Goal: Information Seeking & Learning: Learn about a topic

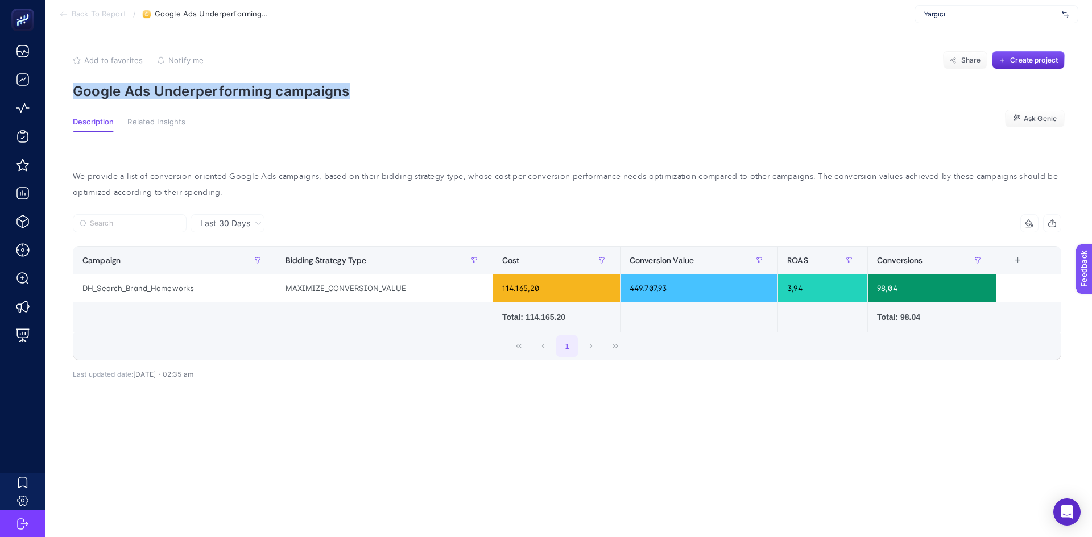
drag, startPoint x: 414, startPoint y: 101, endPoint x: 74, endPoint y: 82, distance: 341.1
click at [74, 82] on article "Add to favorites false Notify me Share Create project Google Ads Underperformin…" at bounding box center [568, 282] width 1046 height 509
click at [74, 99] on div at bounding box center [74, 99] width 0 height 0
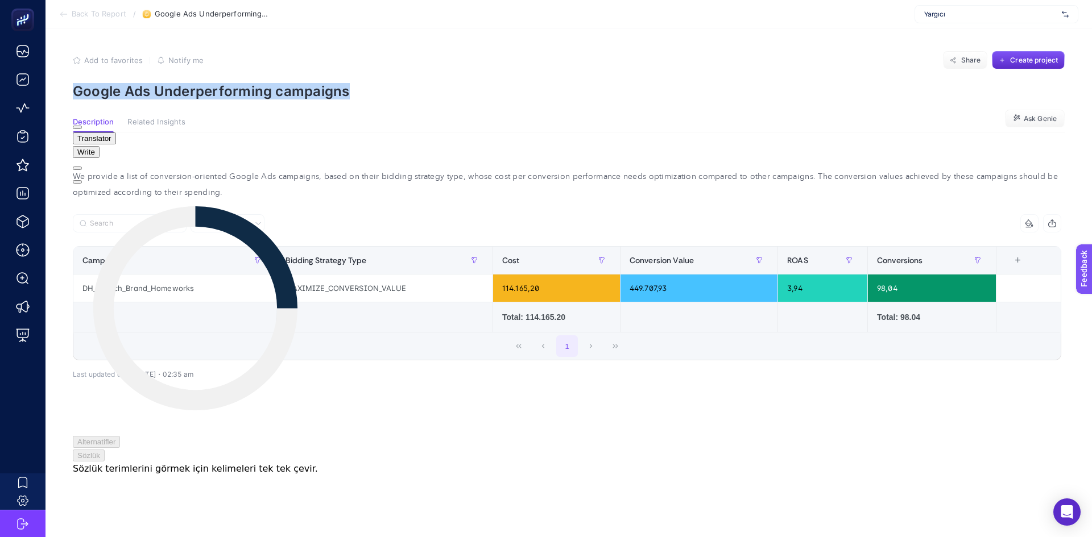
click at [111, 135] on span "Translator" at bounding box center [94, 138] width 34 height 9
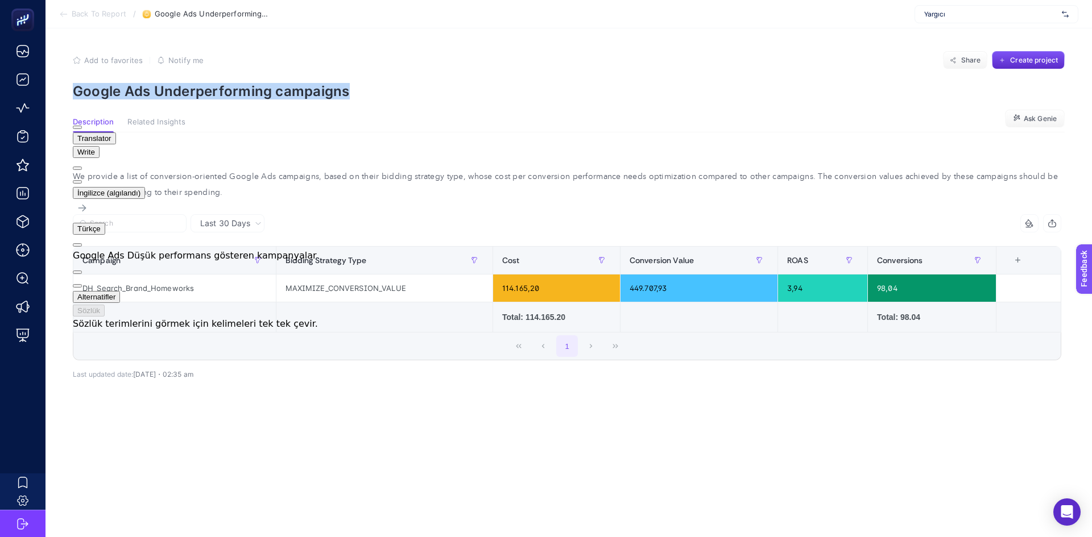
click at [569, 94] on p "Google Ads Underperforming campaigns" at bounding box center [569, 91] width 992 height 16
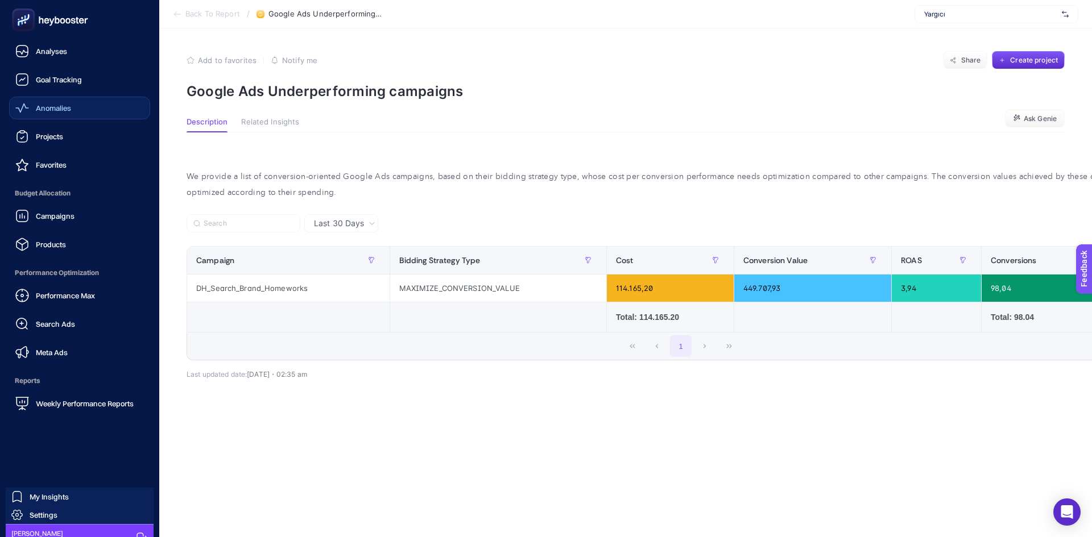
click at [81, 114] on link "Anomalies" at bounding box center [79, 108] width 141 height 23
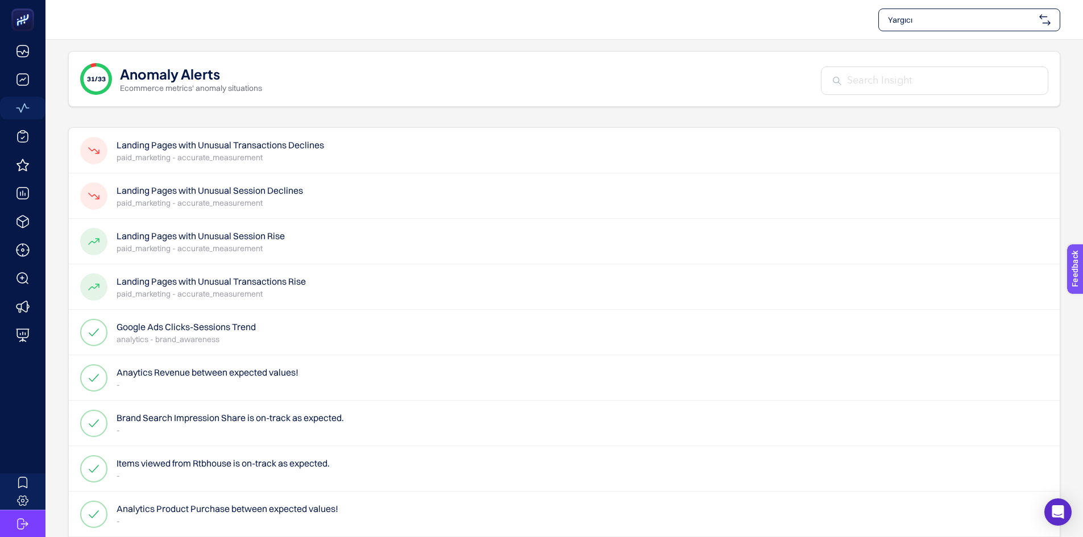
click at [313, 158] on p "paid_marketing - accurate_measurement" at bounding box center [221, 157] width 208 height 11
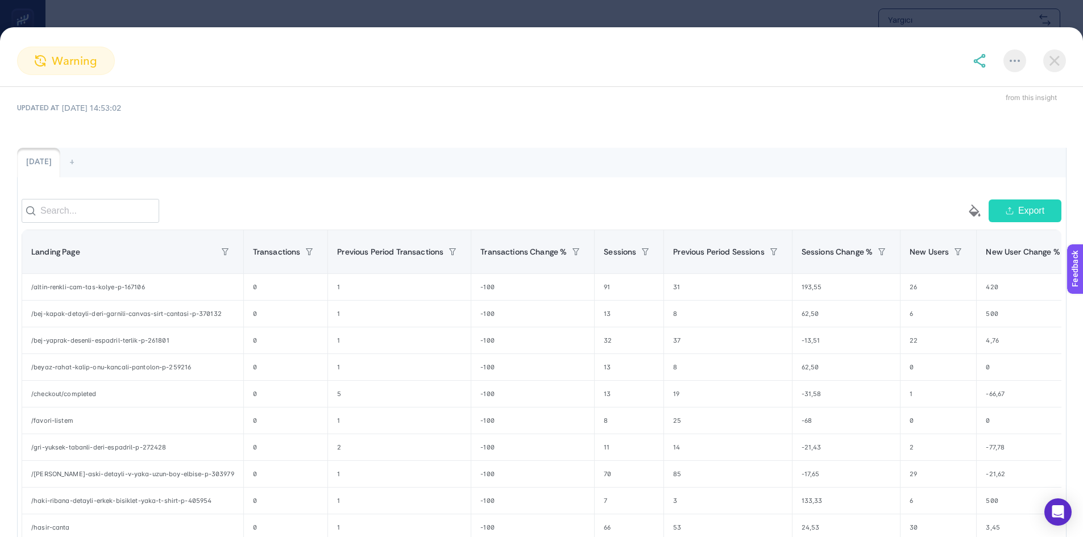
scroll to position [57, 0]
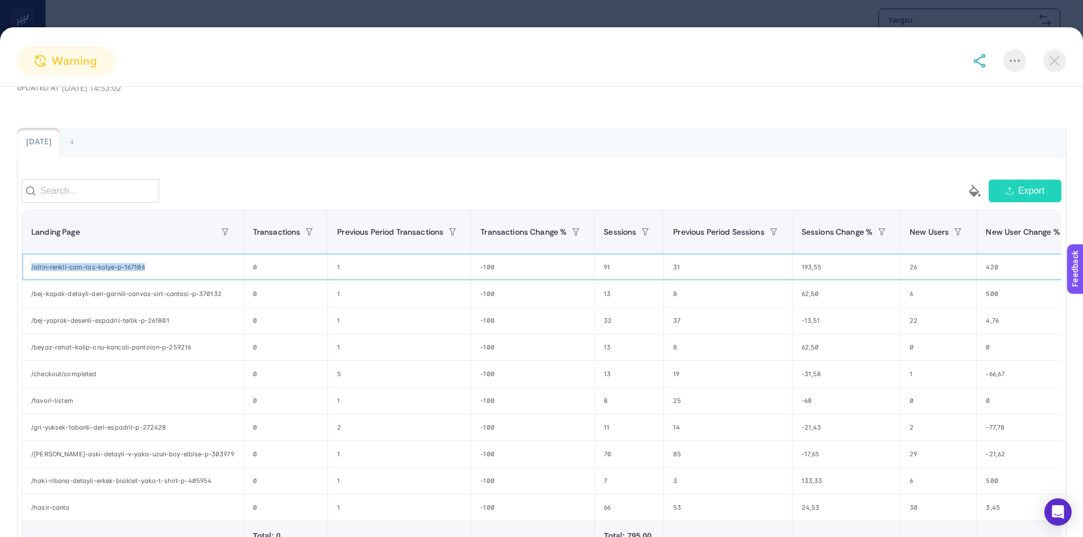
drag, startPoint x: 103, startPoint y: 269, endPoint x: 32, endPoint y: 271, distance: 71.1
click at [32, 271] on div "/altin-renkli-cam-tas-kolye-p-167106" at bounding box center [132, 267] width 221 height 26
copy div "/altin-renkli-cam-tas-kolye-p-167106"
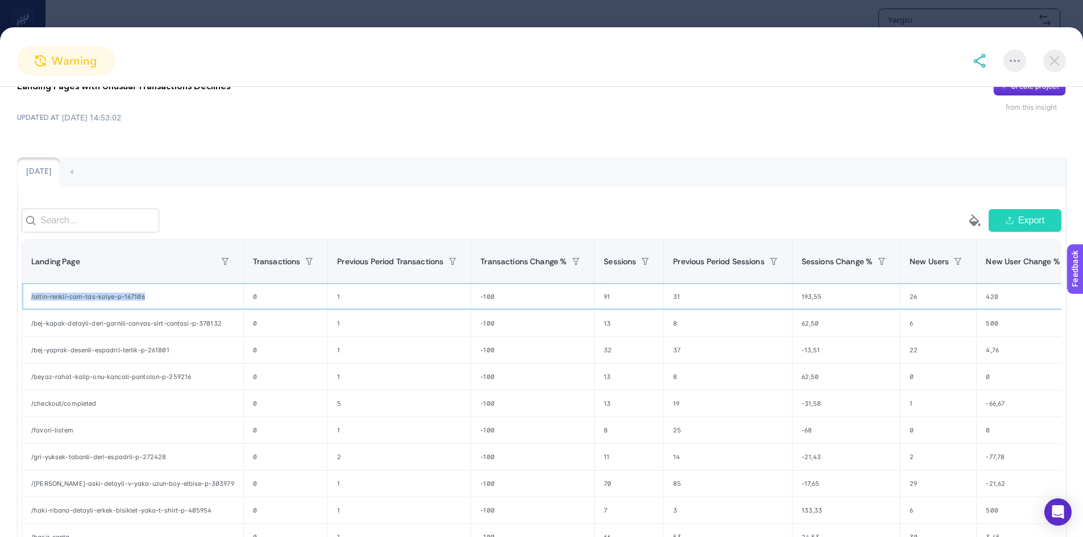
scroll to position [0, 0]
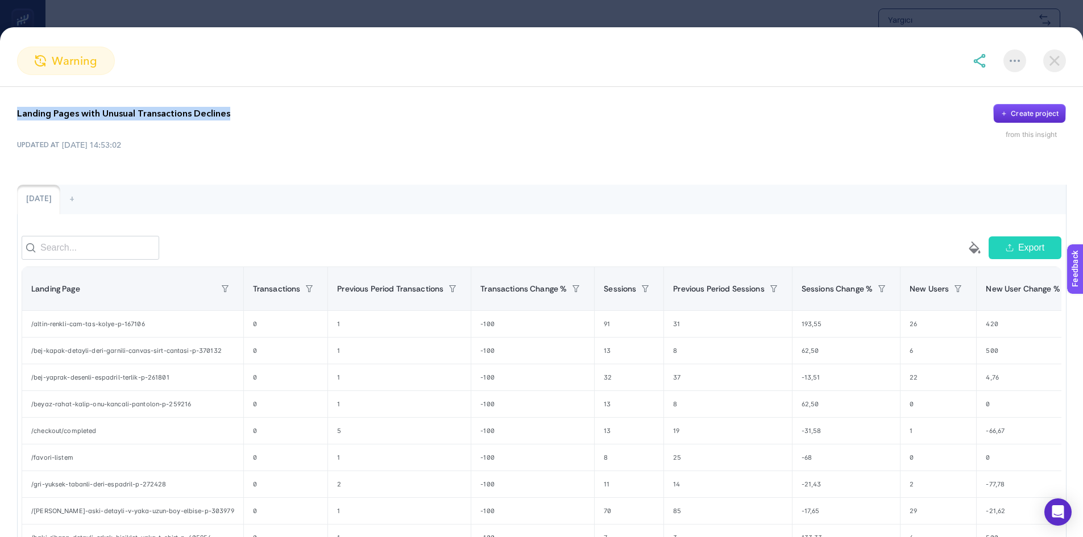
drag, startPoint x: 261, startPoint y: 107, endPoint x: 15, endPoint y: 117, distance: 245.8
click at [15, 117] on div "Landing Pages with Unusual Transactions Declines Create project from this insig…" at bounding box center [541, 372] width 1083 height 571
click at [51, 120] on div at bounding box center [51, 120] width 0 height 0
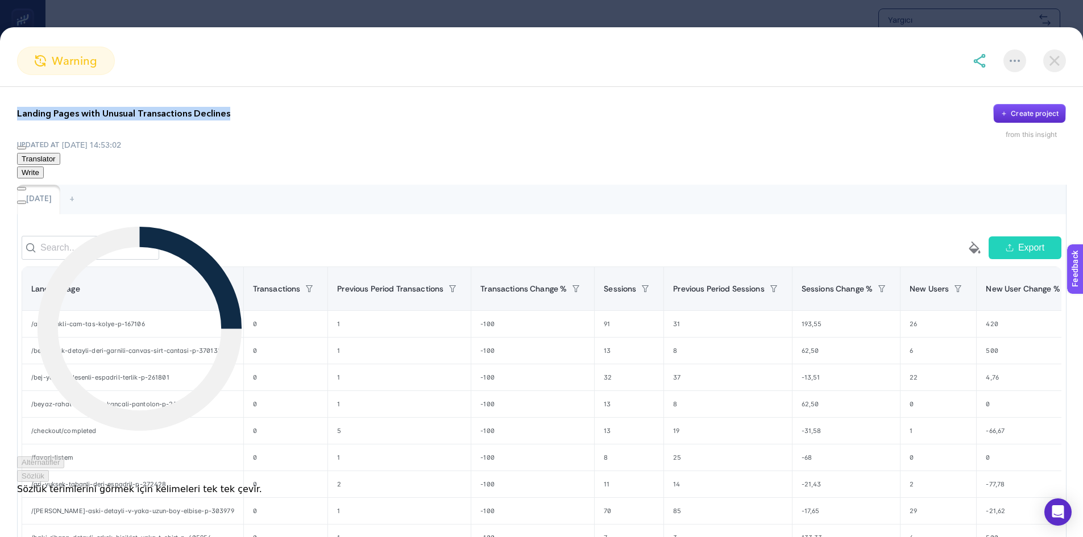
click at [56, 155] on span "Translator" at bounding box center [39, 159] width 34 height 9
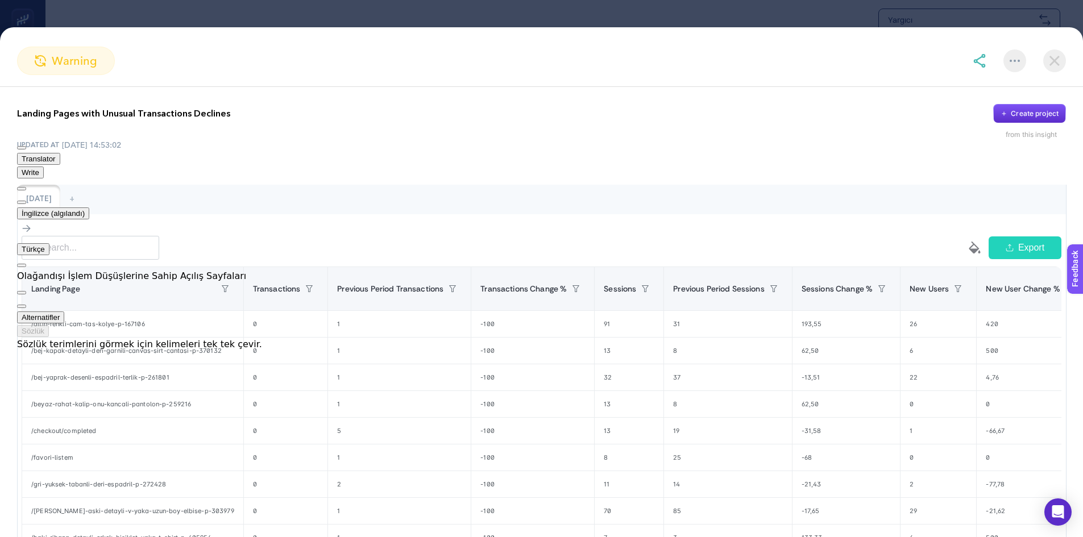
click at [430, 175] on div "Landing Pages with Unusual Transactions Declines Create project from this insig…" at bounding box center [541, 372] width 1083 height 571
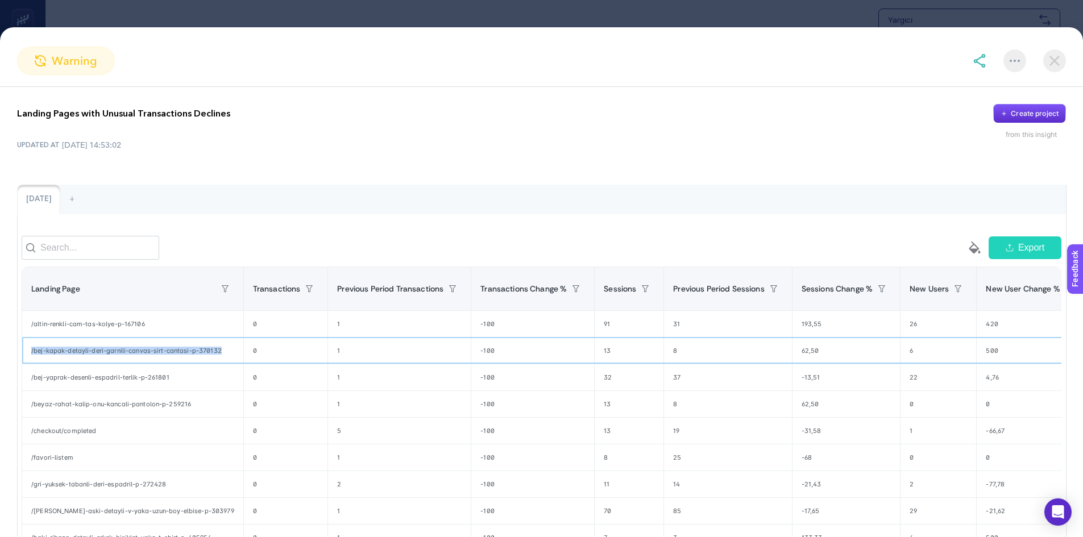
drag, startPoint x: 225, startPoint y: 359, endPoint x: 31, endPoint y: 360, distance: 193.3
click at [31, 360] on div "/bej-kapak-detayli-deri-garnili-canvas-sirt-cantasi-p-370132" at bounding box center [132, 351] width 221 height 26
copy div "/bej-kapak-detayli-deri-garnili-canvas-sirt-cantasi-p-370132"
click at [1060, 62] on img at bounding box center [1054, 60] width 23 height 23
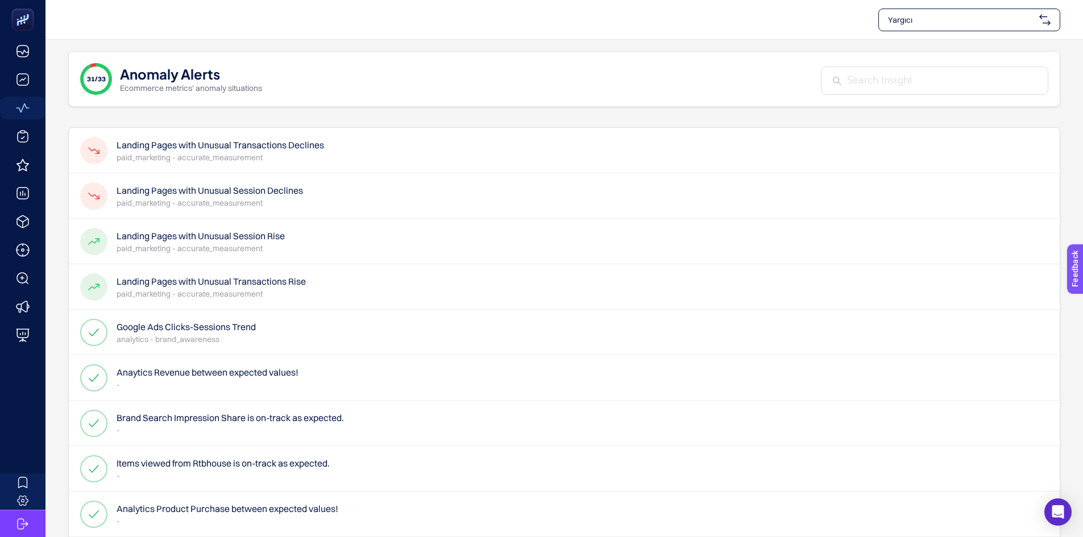
click at [308, 219] on div "Landing Pages with Unusual Session Declines paid_marketing - accurate_measureme…" at bounding box center [564, 241] width 991 height 45
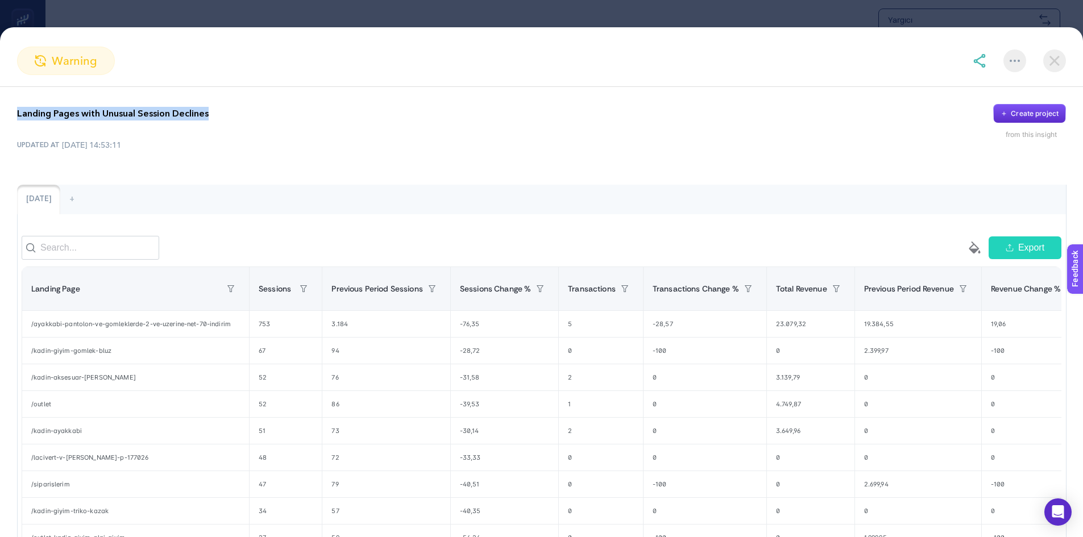
drag, startPoint x: 236, startPoint y: 111, endPoint x: 15, endPoint y: 119, distance: 220.7
click at [15, 119] on div "Landing Pages with Unusual Session Declines Create project from this insight UP…" at bounding box center [541, 372] width 1083 height 571
click at [51, 120] on div at bounding box center [51, 120] width 0 height 0
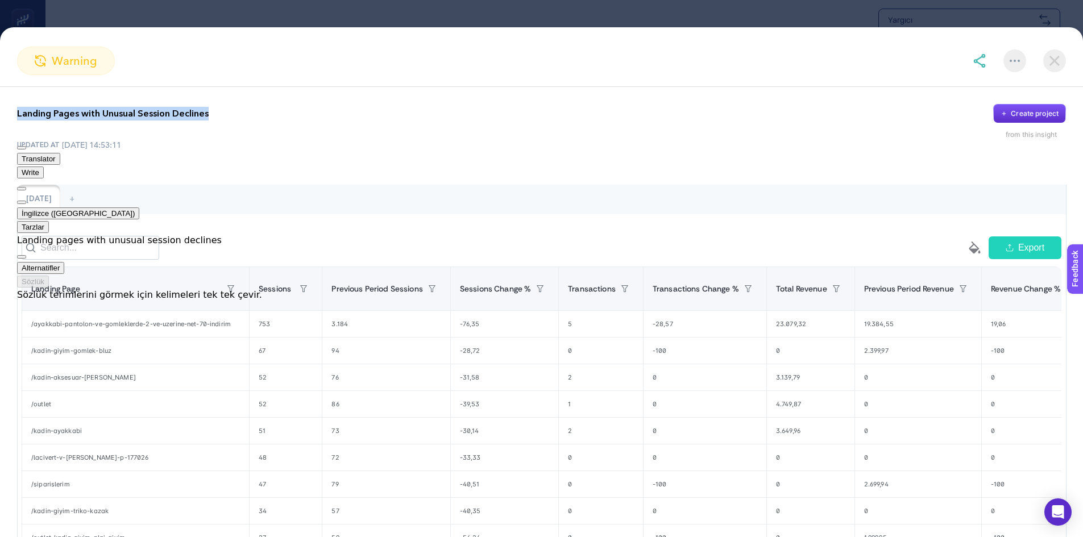
click at [56, 155] on span "Translator" at bounding box center [39, 159] width 34 height 9
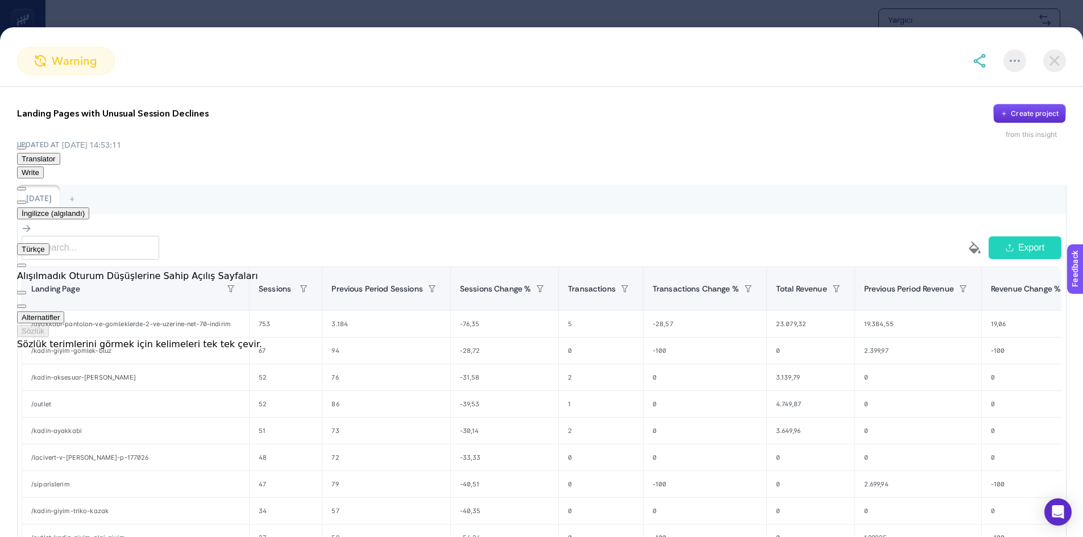
click at [427, 196] on div "[DATE] +" at bounding box center [541, 200] width 1049 height 30
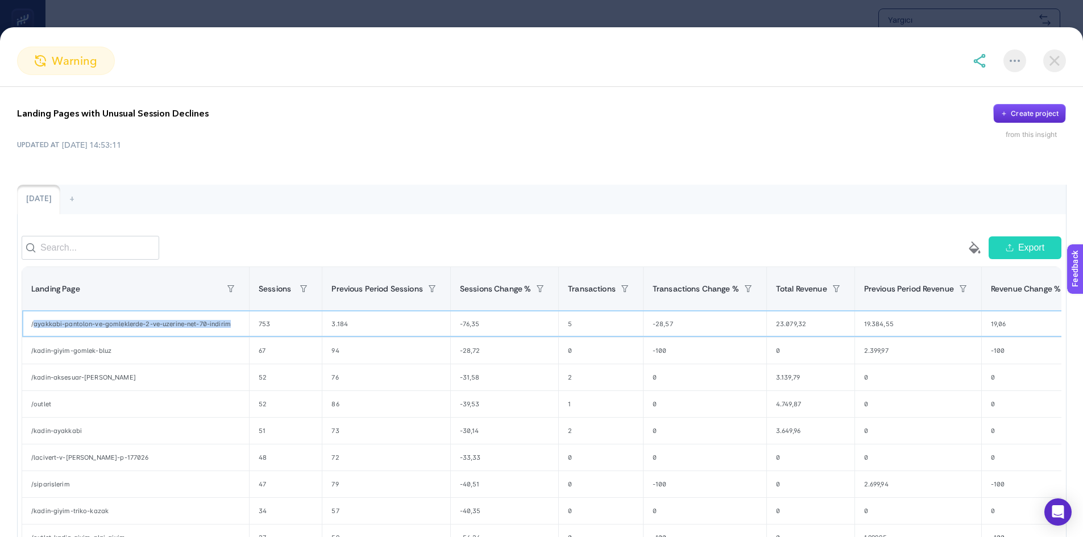
drag, startPoint x: 239, startPoint y: 333, endPoint x: 699, endPoint y: 198, distance: 479.3
click at [35, 332] on div "/ayakkabi-pantolon-ve-gomleklerde-2-ve-uzerine-net-70-indirim" at bounding box center [135, 324] width 227 height 26
click at [1056, 62] on img at bounding box center [1054, 60] width 23 height 23
